Goal: Find specific page/section: Find specific page/section

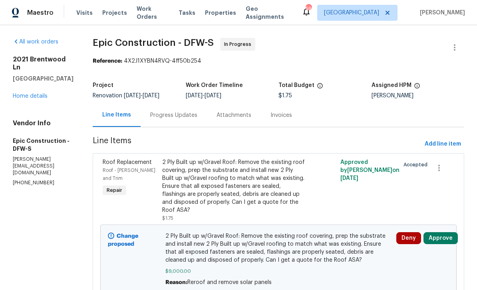
scroll to position [1, 0]
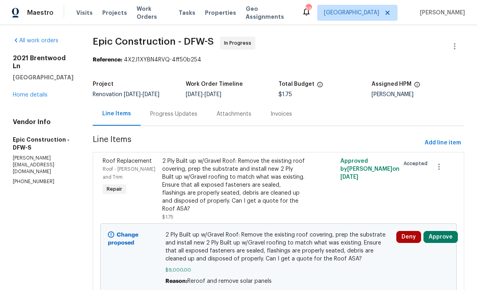
click at [213, 9] on span "Properties" at bounding box center [220, 13] width 31 height 8
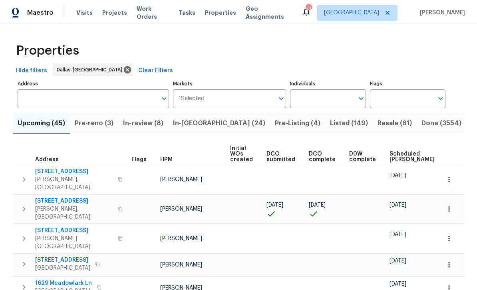
click at [128, 100] on input "Address" at bounding box center [87, 98] width 139 height 19
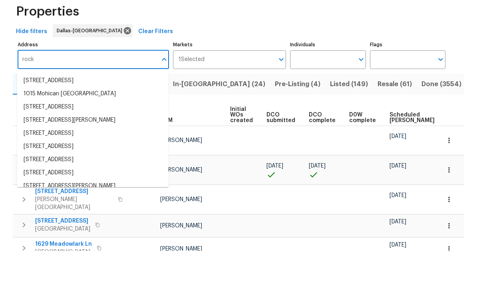
type input "rock"
click at [340, 89] on input "Individuals" at bounding box center [322, 98] width 64 height 19
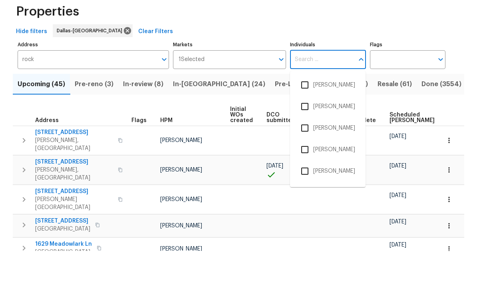
click at [350, 89] on input "Individuals" at bounding box center [322, 98] width 64 height 19
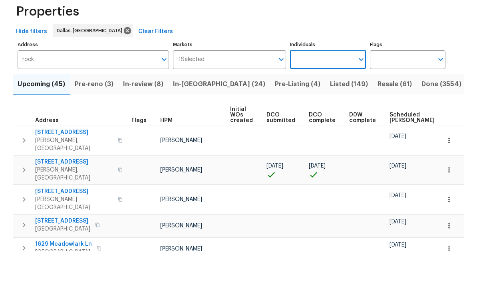
click at [343, 89] on input "Individuals" at bounding box center [322, 98] width 64 height 19
type input "ronderrick"
click at [338, 116] on li "[PERSON_NAME]" at bounding box center [327, 124] width 63 height 17
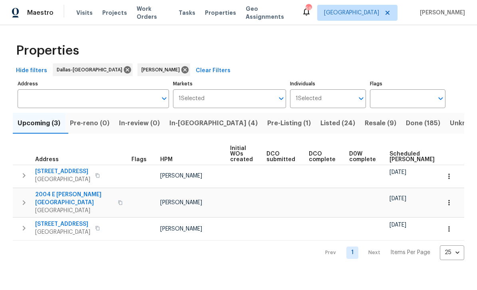
click at [365, 122] on span "Resale (9)" at bounding box center [381, 123] width 32 height 11
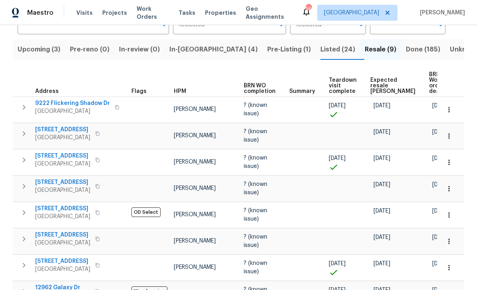
scroll to position [75, 0]
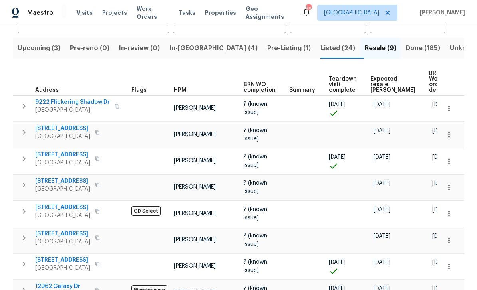
click at [40, 204] on span "[STREET_ADDRESS]" at bounding box center [62, 208] width 55 height 8
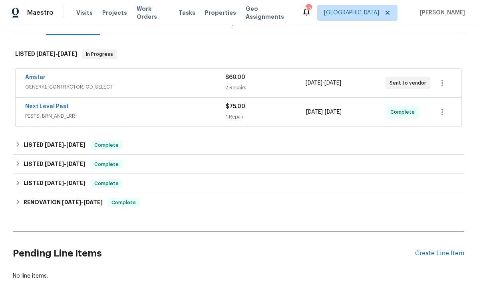
scroll to position [119, 0]
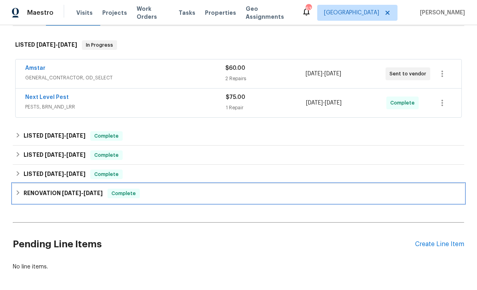
click at [121, 201] on div "RENOVATION [DATE] - [DATE] Complete" at bounding box center [238, 193] width 451 height 19
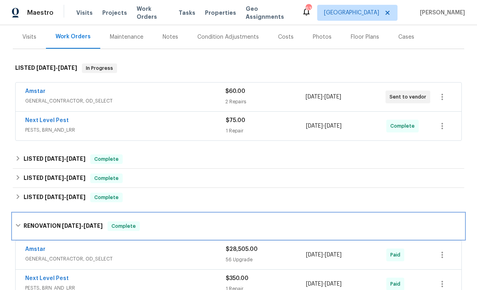
scroll to position [111, 0]
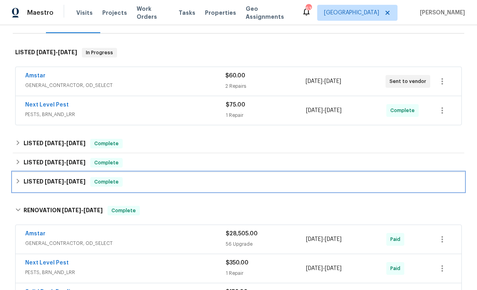
click at [167, 180] on div "LISTED [DATE] - [DATE] Complete" at bounding box center [238, 182] width 447 height 10
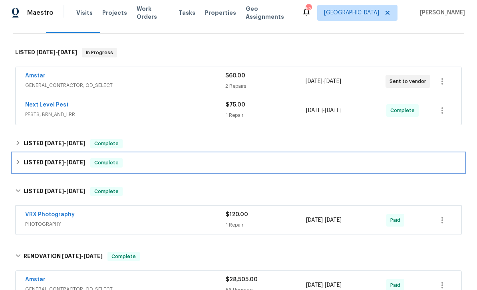
click at [170, 167] on div "LISTED [DATE] - [DATE] Complete" at bounding box center [238, 163] width 447 height 10
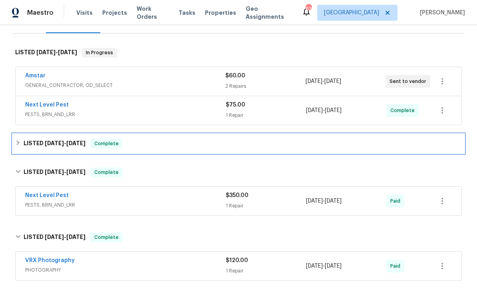
click at [170, 153] on div "LISTED [DATE] - [DATE] Complete" at bounding box center [238, 143] width 451 height 19
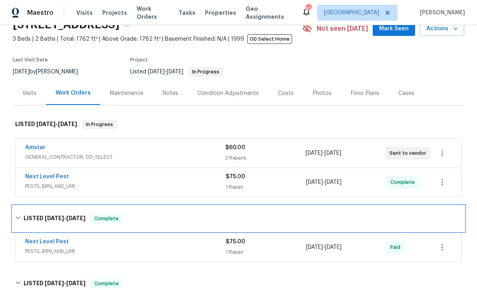
scroll to position [38, 0]
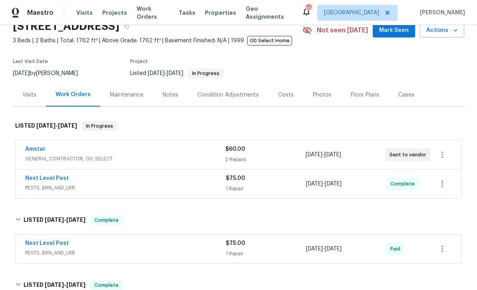
click at [31, 148] on link "Amstar" at bounding box center [35, 150] width 20 height 6
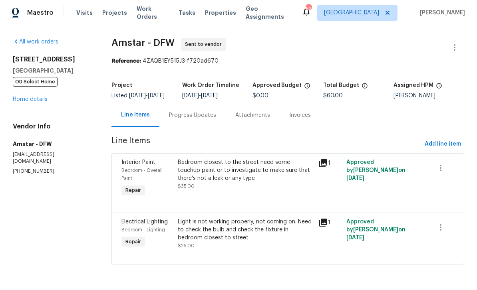
click at [327, 168] on icon at bounding box center [323, 164] width 10 height 10
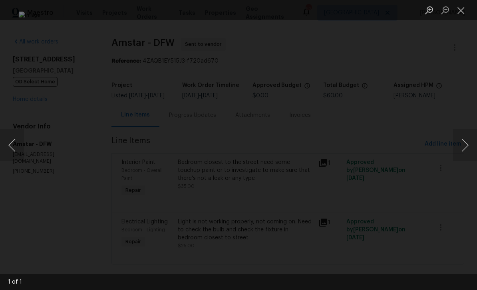
click at [471, 141] on button "Next image" at bounding box center [465, 145] width 24 height 32
click at [462, 146] on button "Next image" at bounding box center [465, 145] width 24 height 32
click at [458, 17] on button "Close lightbox" at bounding box center [461, 10] width 16 height 14
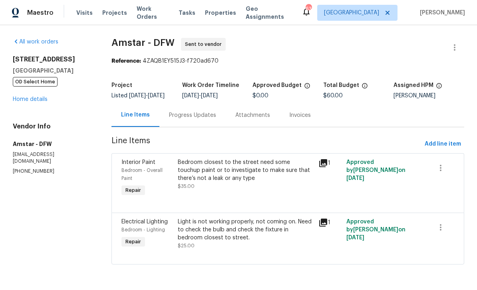
click at [337, 228] on div "1" at bounding box center [329, 223] width 23 height 10
click at [324, 224] on icon at bounding box center [323, 223] width 10 height 10
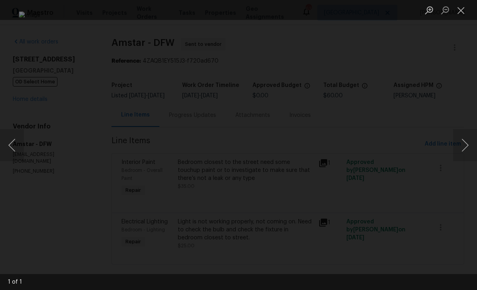
click at [471, 145] on button "Next image" at bounding box center [465, 145] width 24 height 32
click at [461, 16] on button "Close lightbox" at bounding box center [461, 10] width 16 height 14
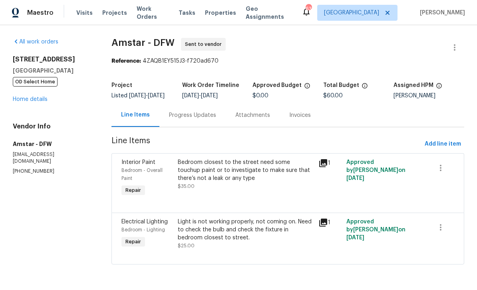
click at [462, 17] on div "63 Dallas [PERSON_NAME]" at bounding box center [383, 13] width 163 height 16
